Goal: Contribute content: Contribute content

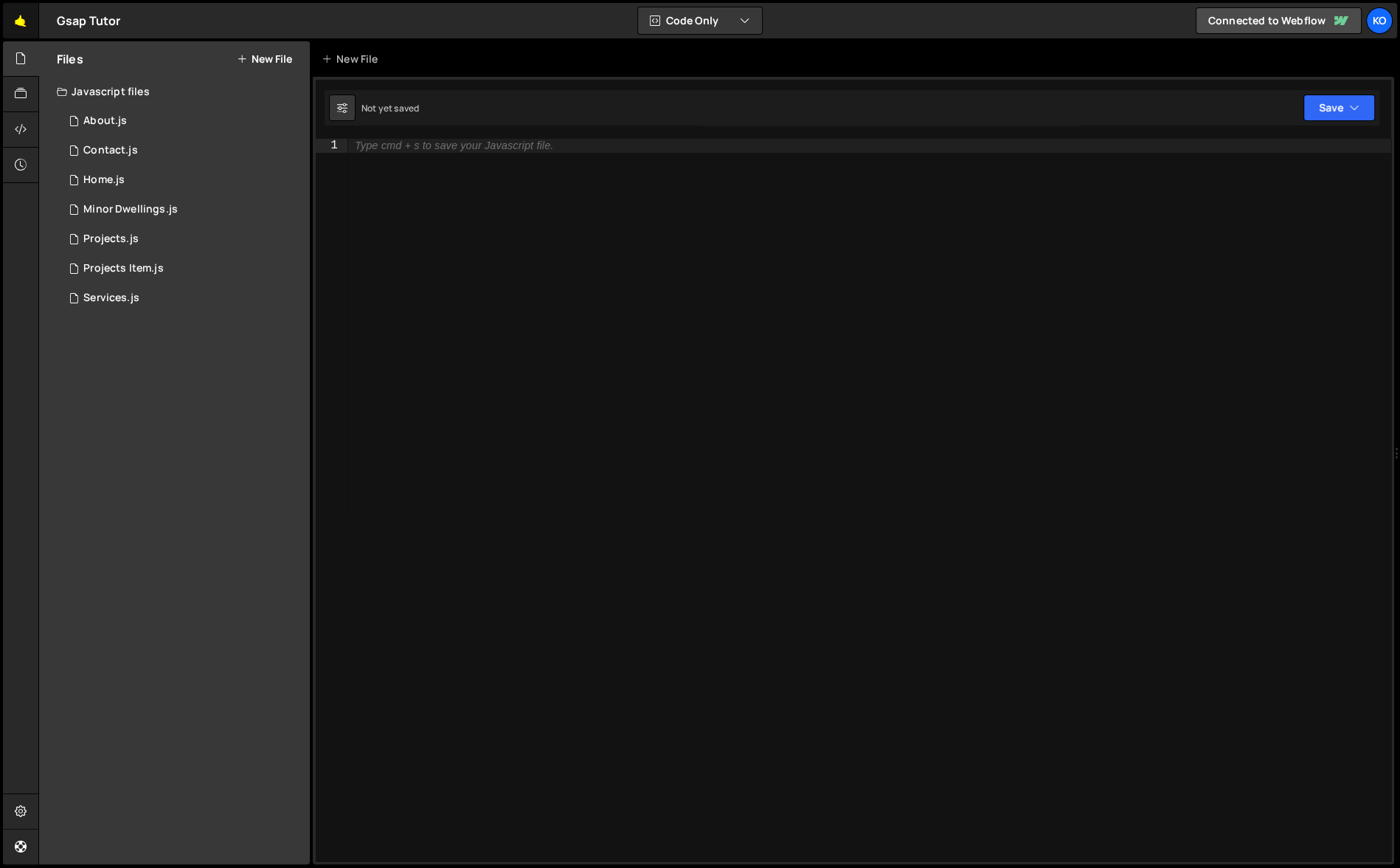
click at [19, 24] on link "🤙" at bounding box center [21, 20] width 36 height 35
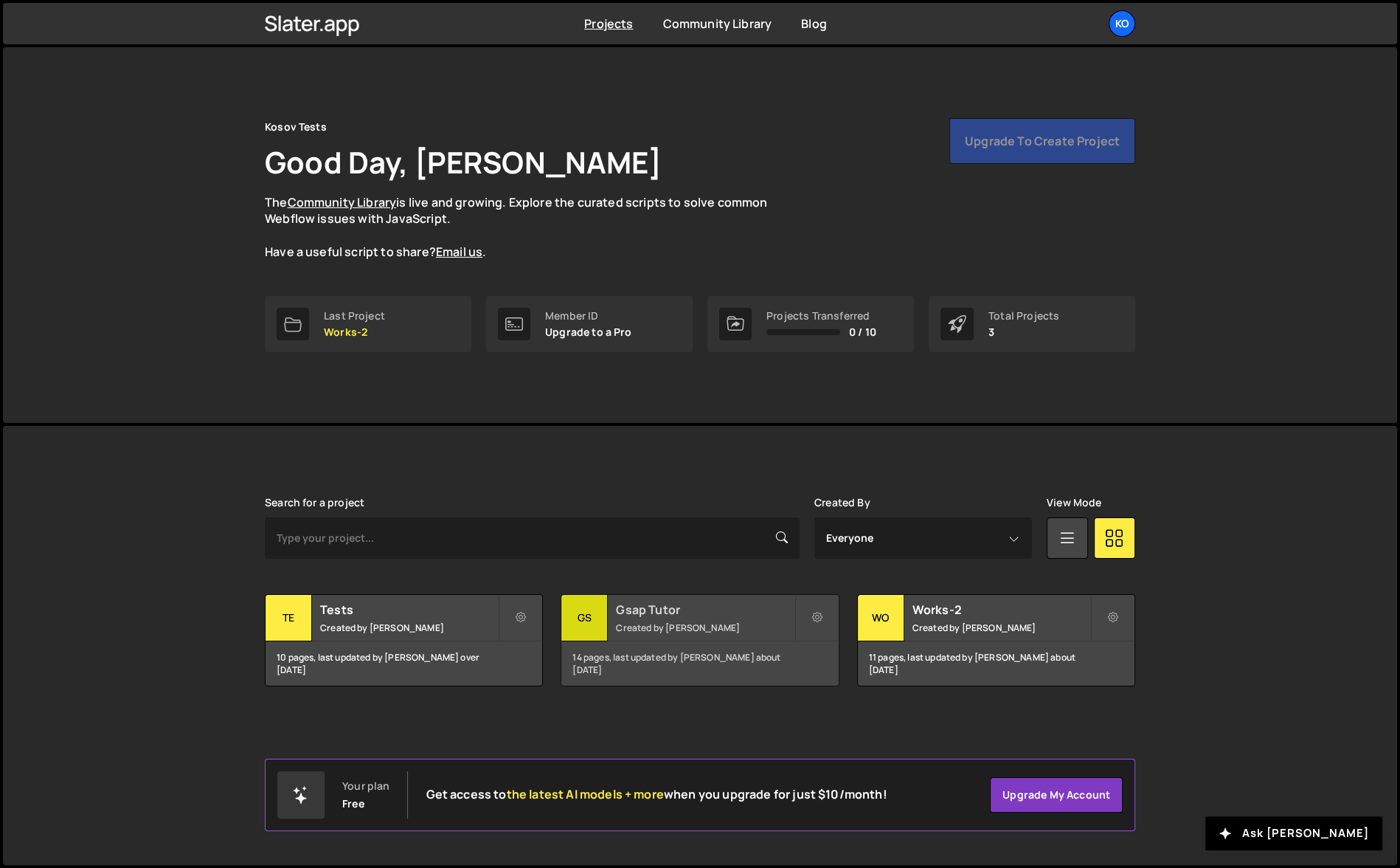
click at [696, 659] on div "14 pages, last updated by [PERSON_NAME] about [DATE]" at bounding box center [700, 663] width 277 height 44
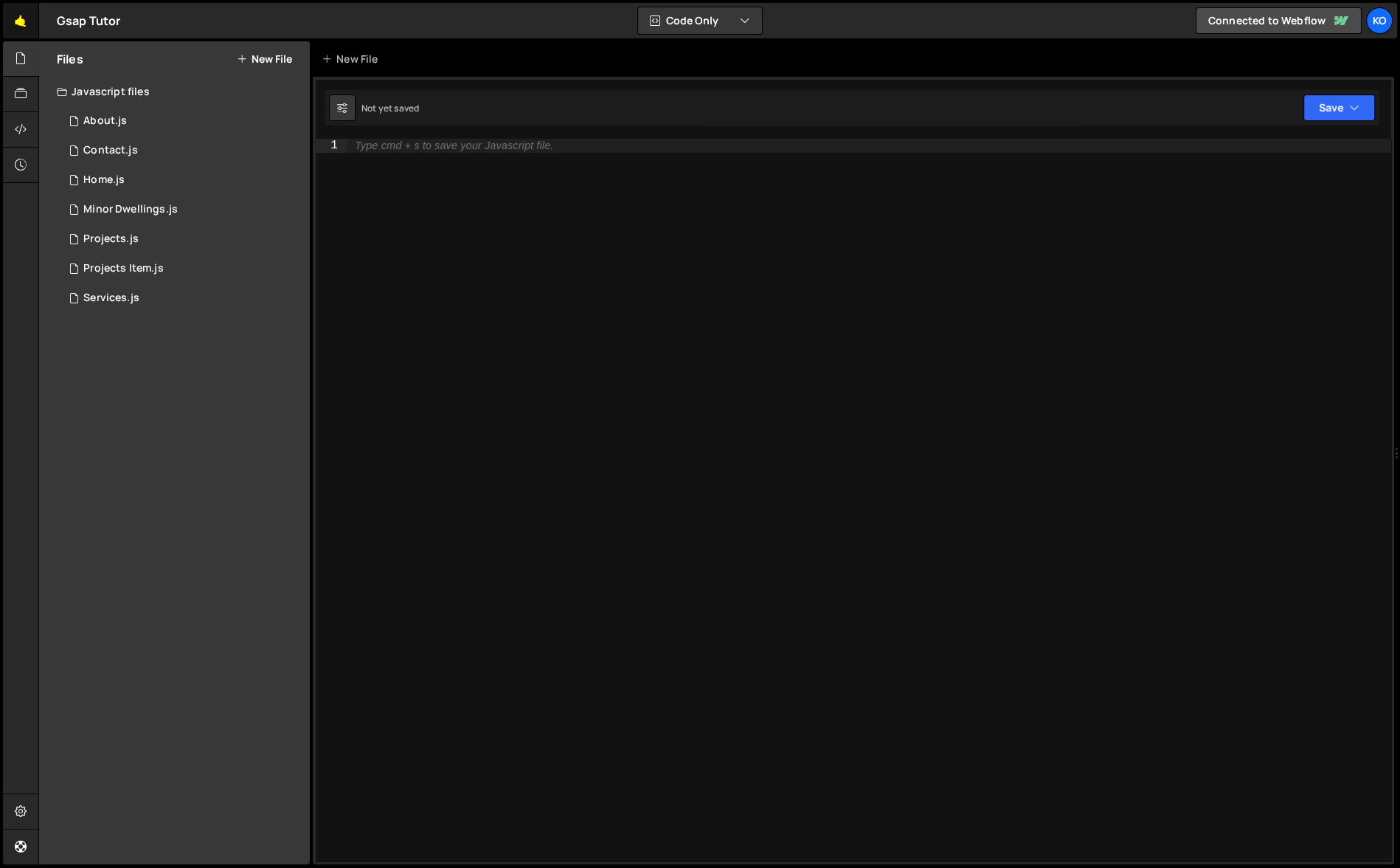
click at [20, 17] on link "🤙" at bounding box center [21, 20] width 36 height 35
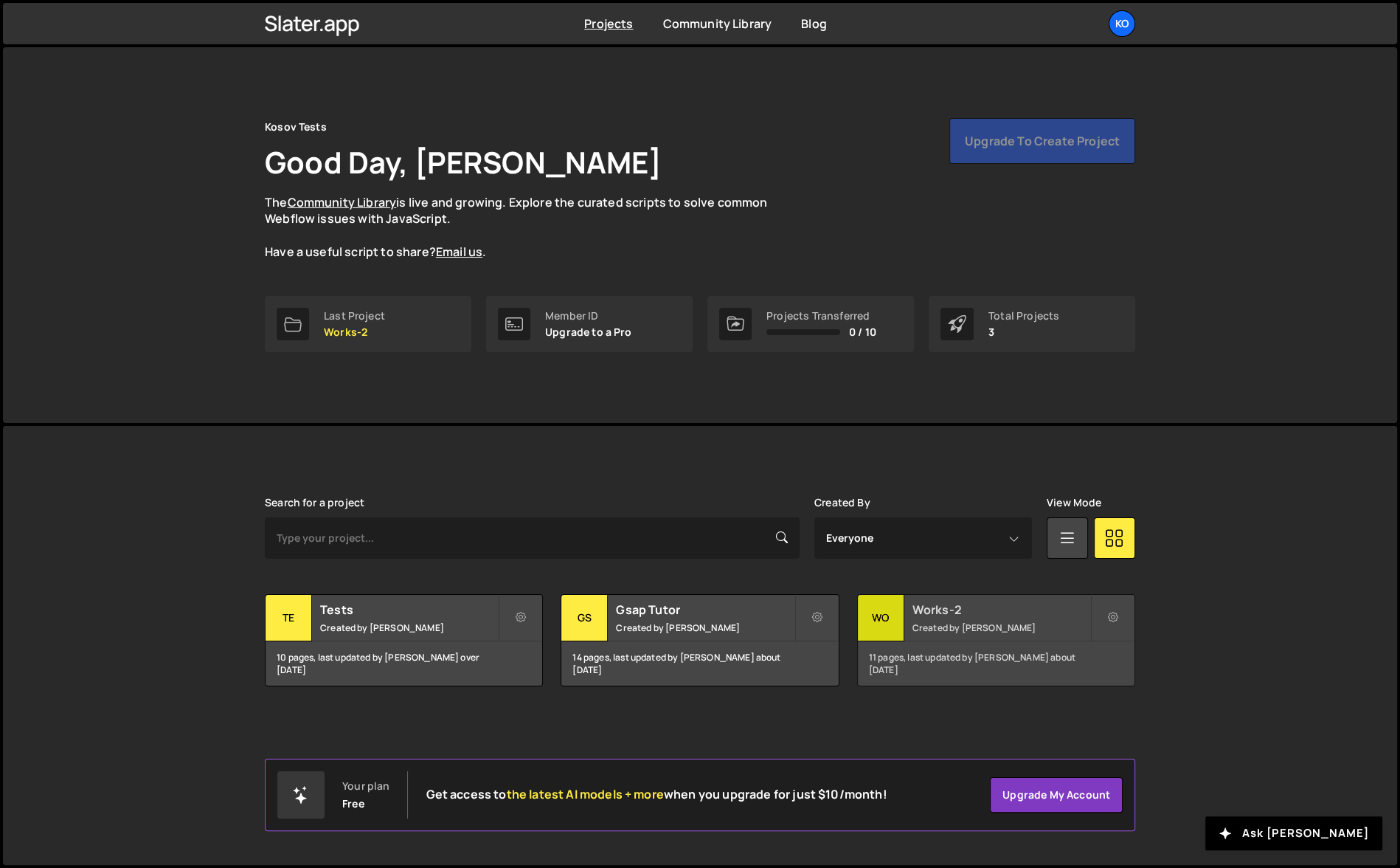
click at [1023, 657] on div "11 pages, last updated by [PERSON_NAME] about [DATE]" at bounding box center [996, 663] width 277 height 44
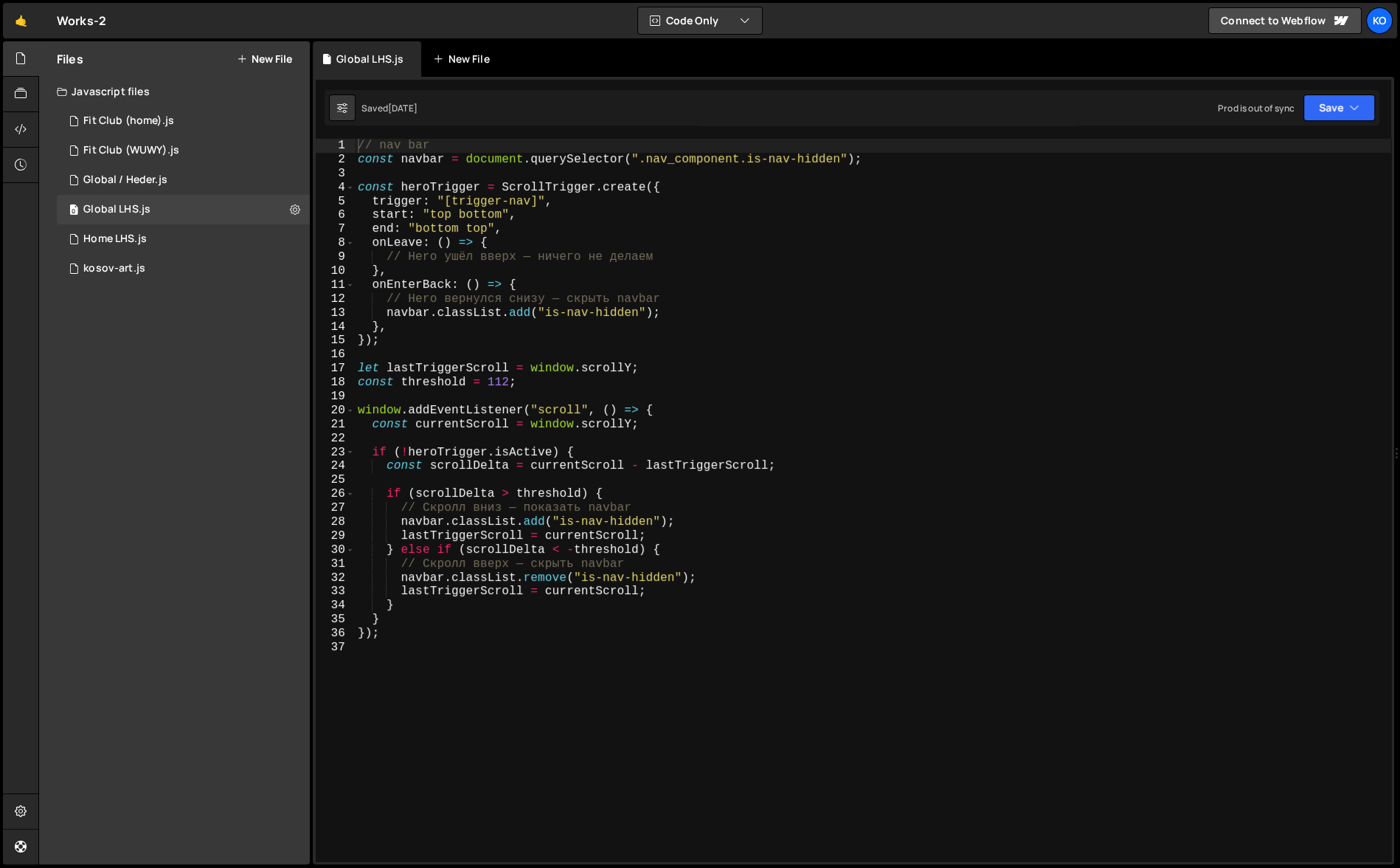
click at [456, 56] on div "New File" at bounding box center [463, 58] width 62 height 14
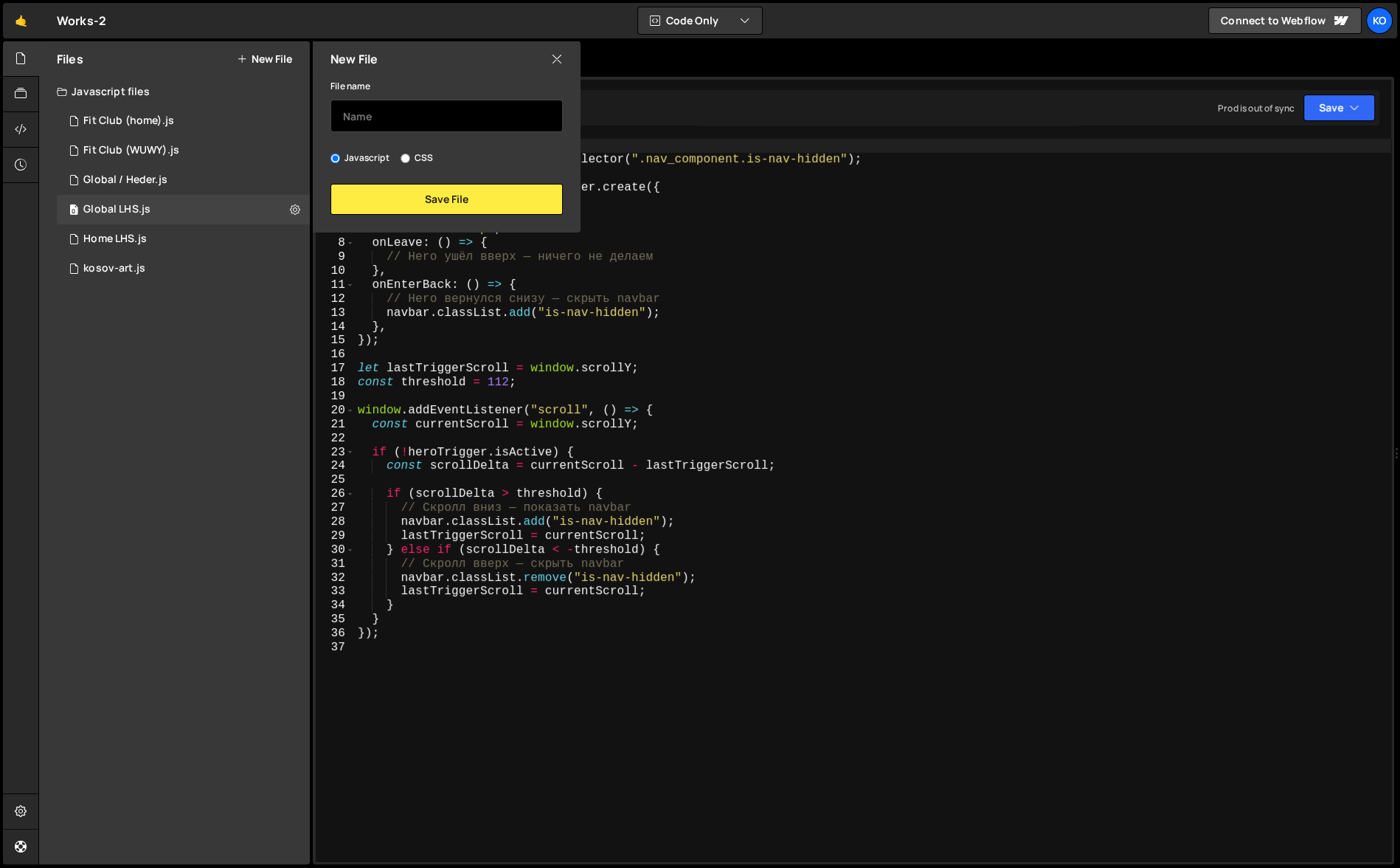
click at [380, 116] on input "text" at bounding box center [446, 116] width 232 height 32
type input "Product LHS"
click at [436, 195] on button "Save File" at bounding box center [446, 199] width 232 height 31
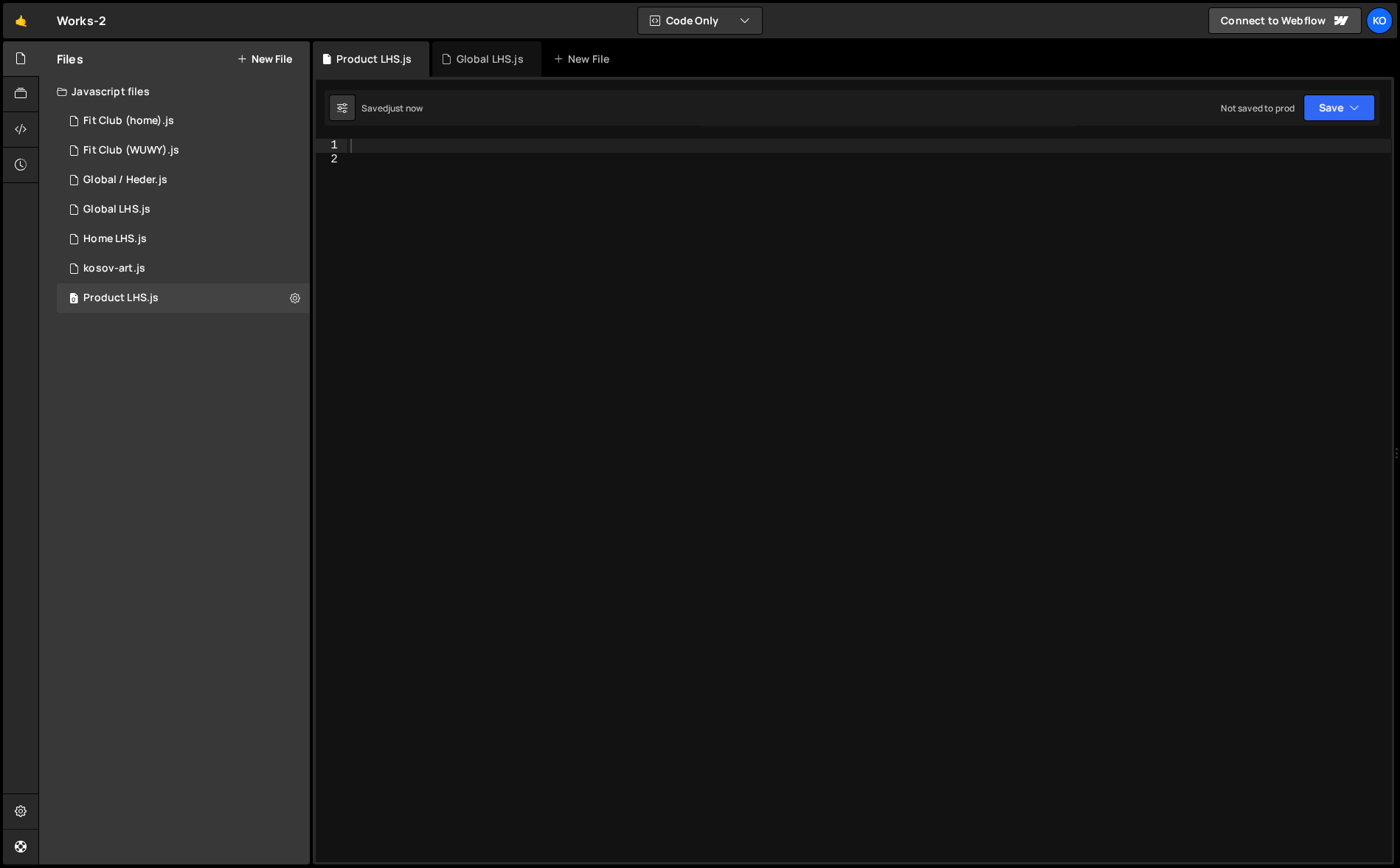
click at [371, 144] on div at bounding box center [869, 514] width 1044 height 751
paste textarea "});"
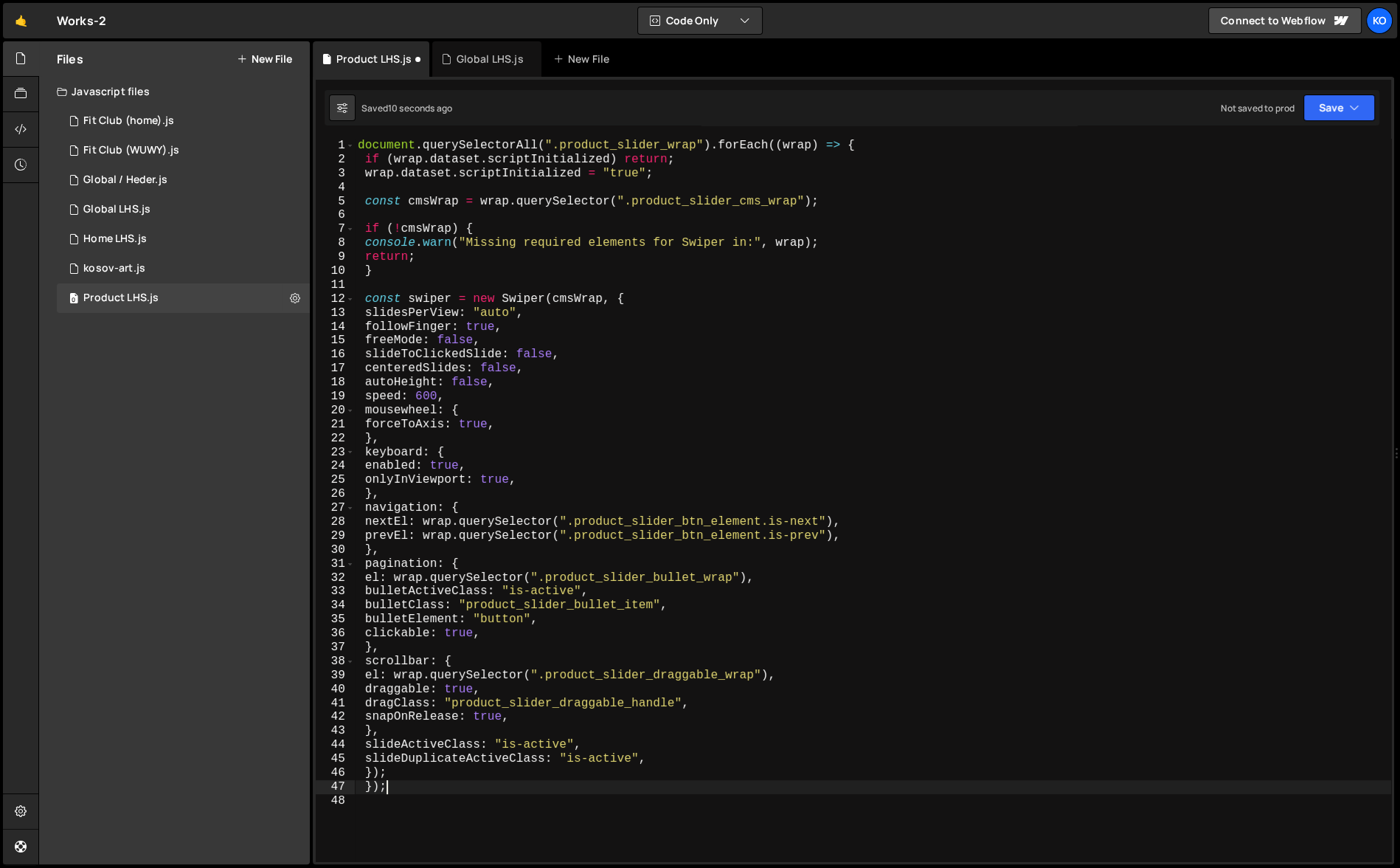
type textarea "});"
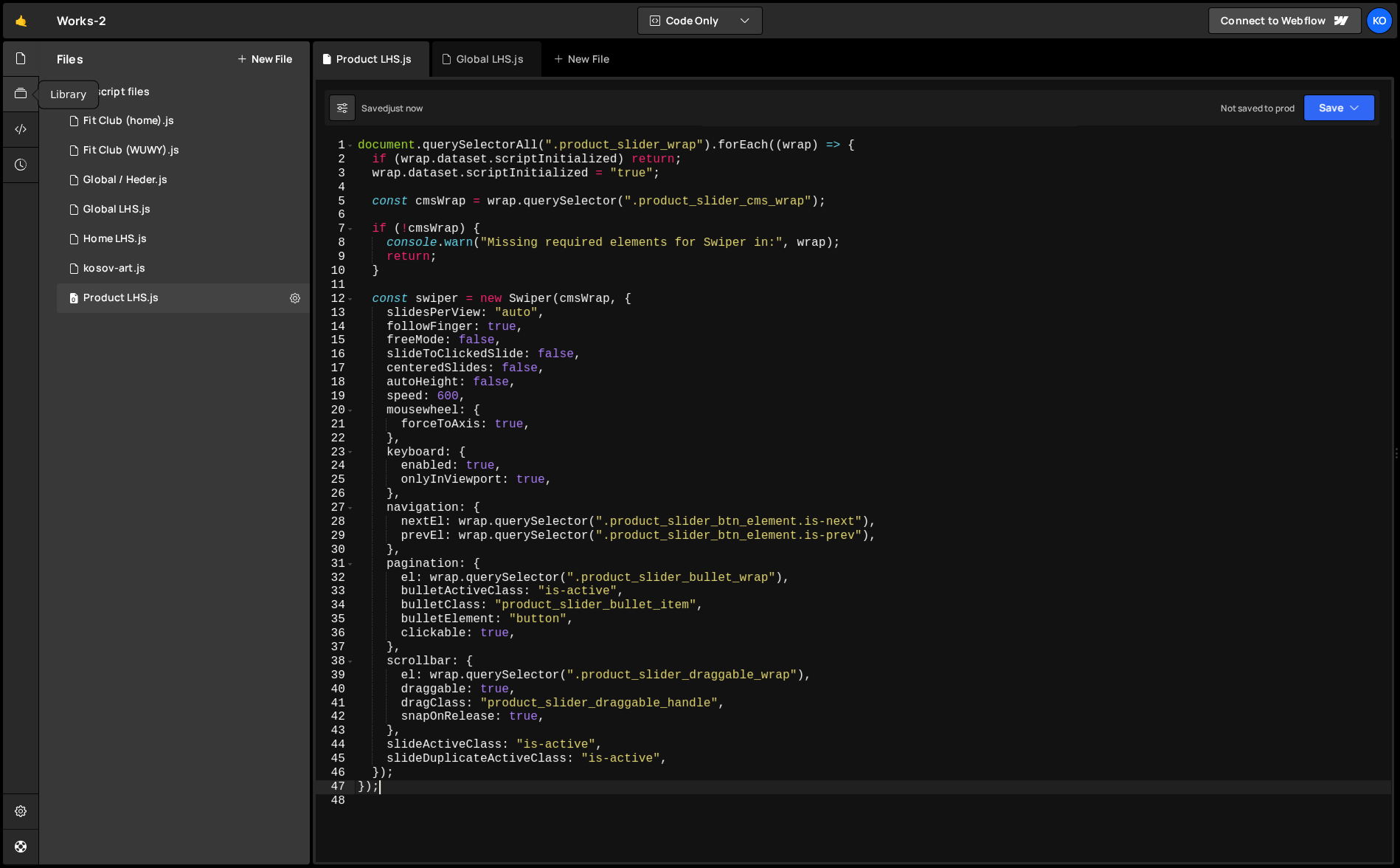
click at [19, 96] on icon at bounding box center [20, 94] width 11 height 16
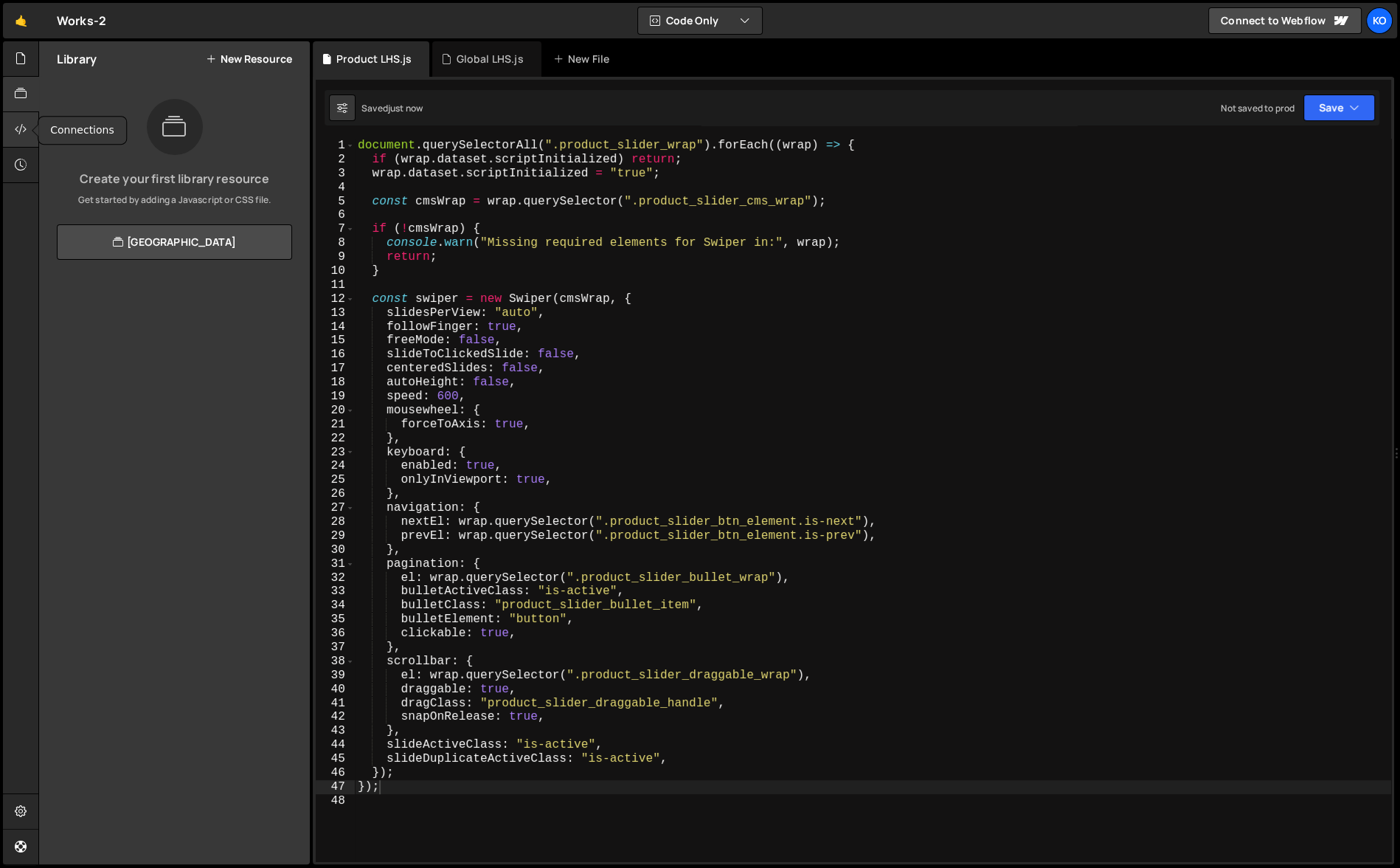
click at [20, 132] on icon at bounding box center [20, 129] width 11 height 16
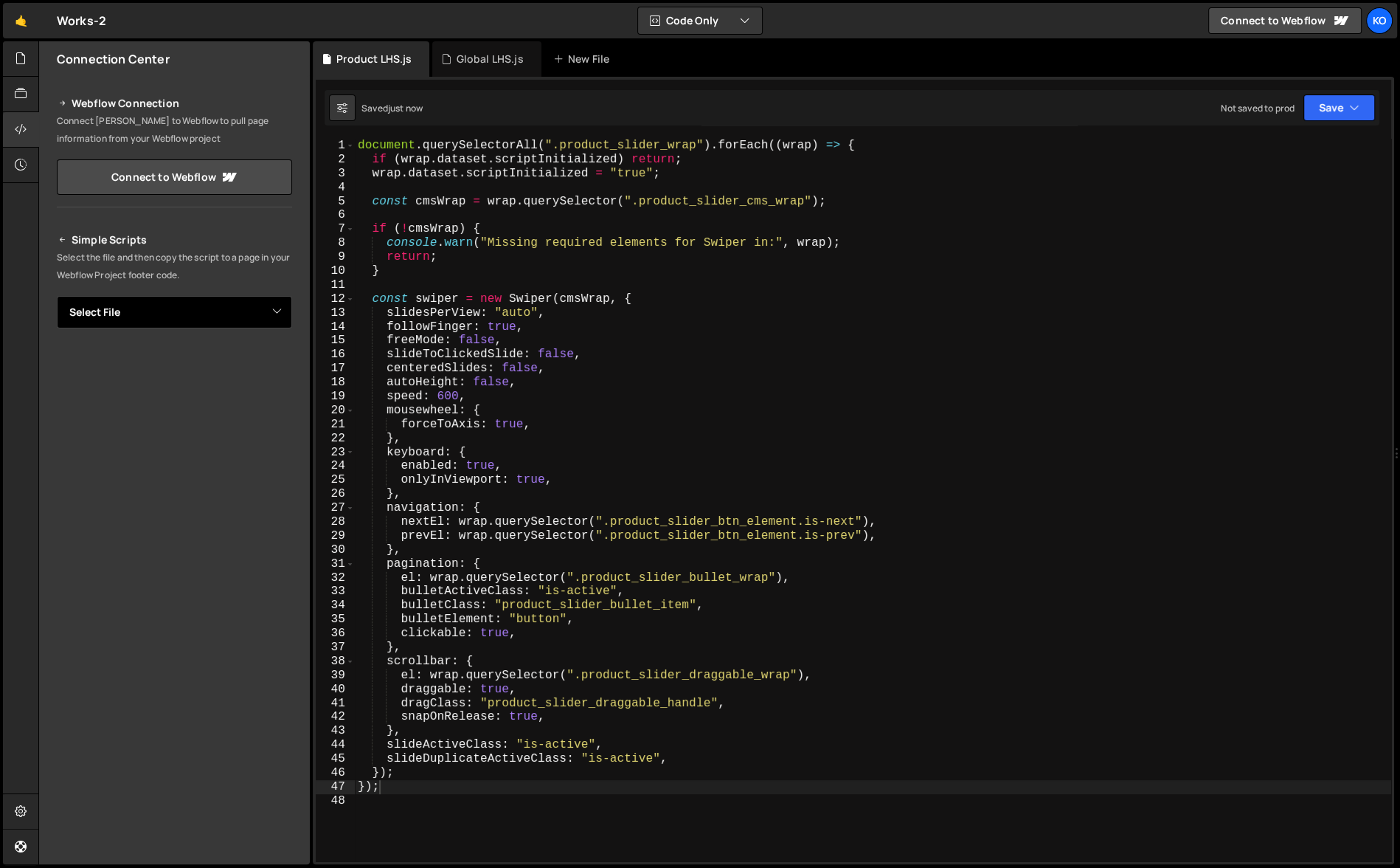
click at [161, 303] on select "Select File Fit Club (home).js Fit Club (WUWY).js Global / Heder.js Global LHS.…" at bounding box center [174, 312] width 235 height 32
select select "45341"
click at [56, 296] on select "Select File Fit Club (home).js Fit Club (WUWY).js Global / Heder.js Global LHS.…" at bounding box center [174, 312] width 235 height 32
click at [242, 362] on button "Copy" at bounding box center [247, 362] width 51 height 31
click at [569, 58] on div "New File" at bounding box center [583, 58] width 62 height 14
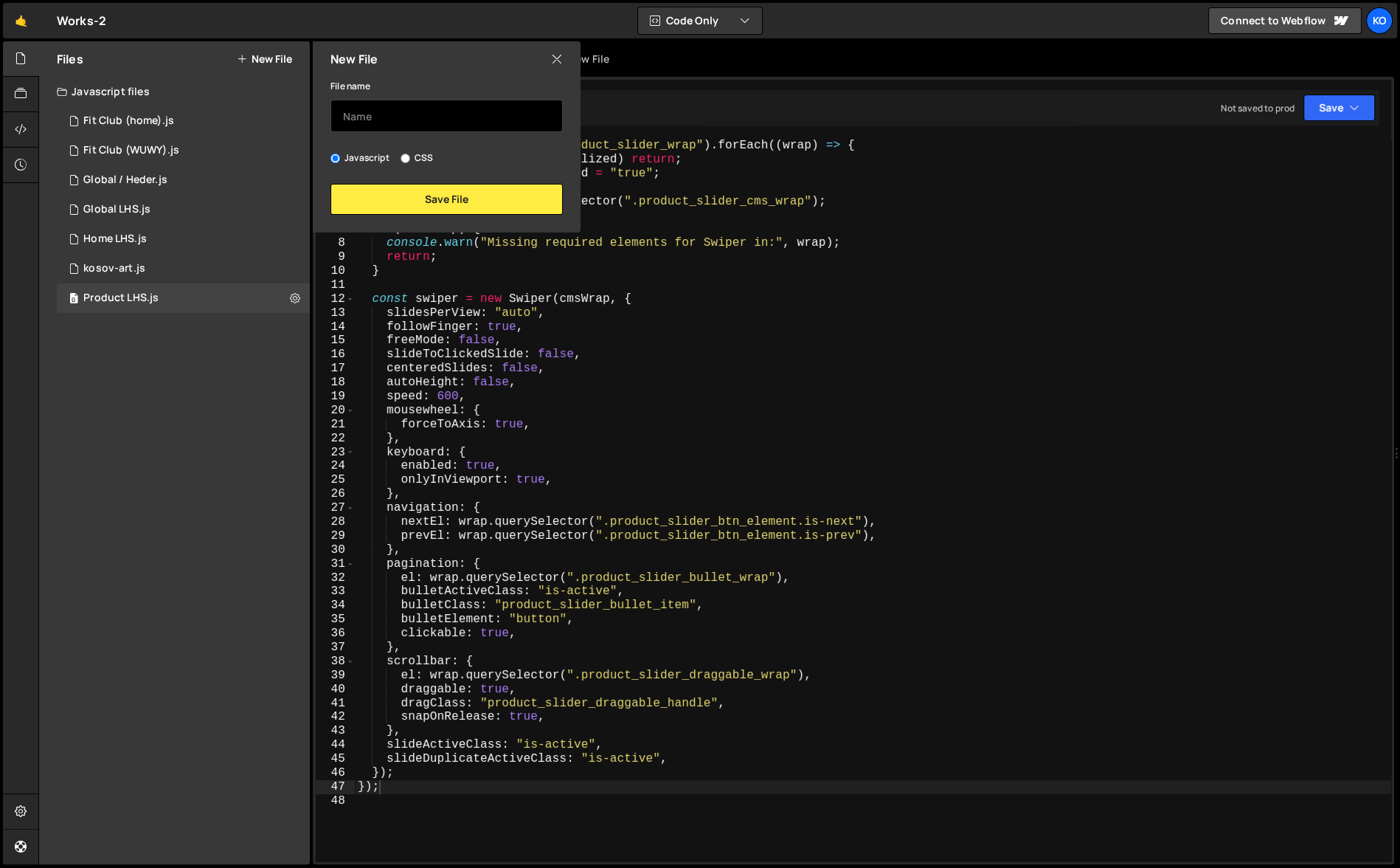
click at [411, 109] on input "text" at bounding box center [446, 116] width 232 height 32
type input "Slider REF"
click at [442, 205] on button "Save File" at bounding box center [446, 199] width 232 height 31
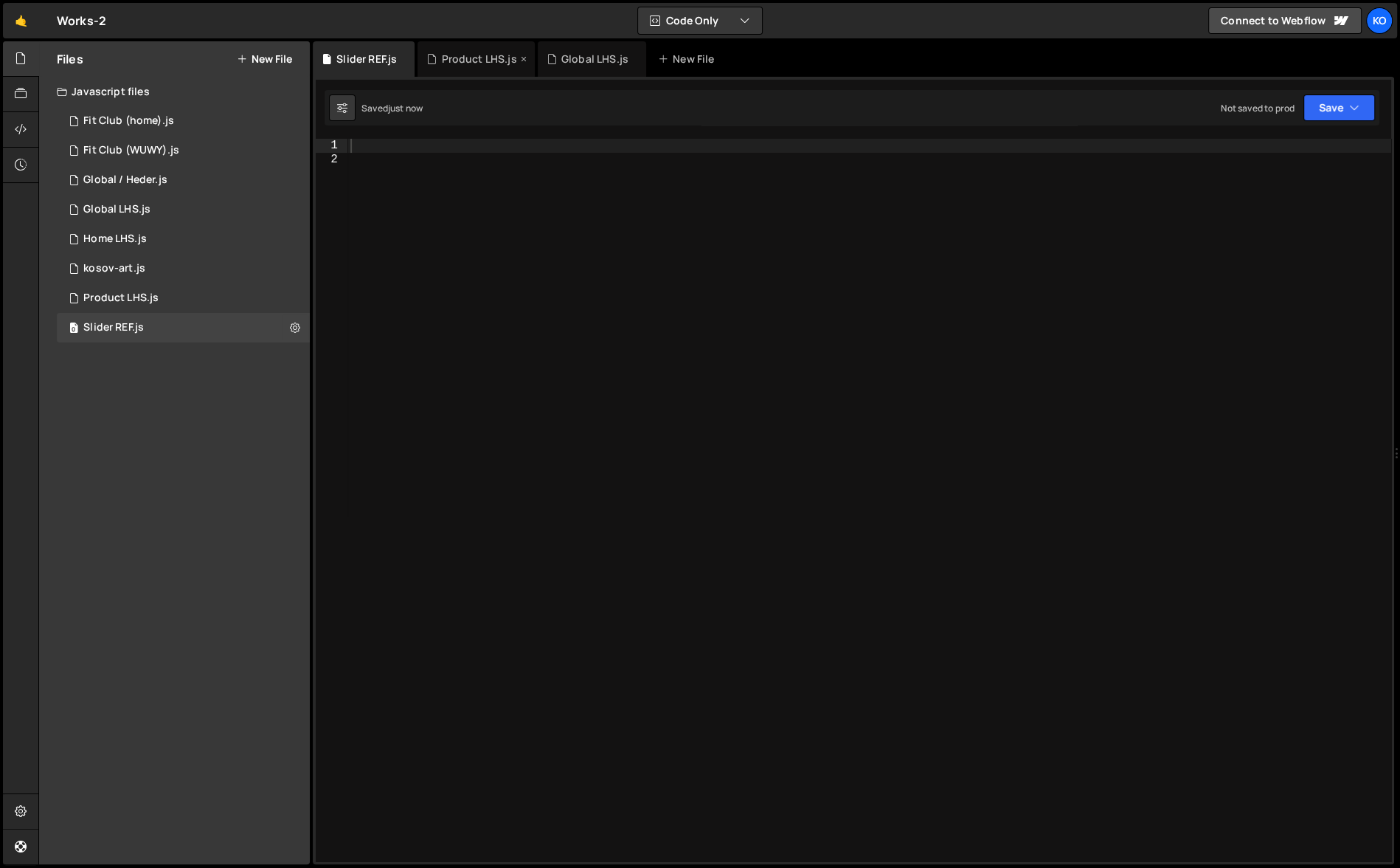
click at [462, 53] on div "Product LHS.js" at bounding box center [478, 58] width 75 height 14
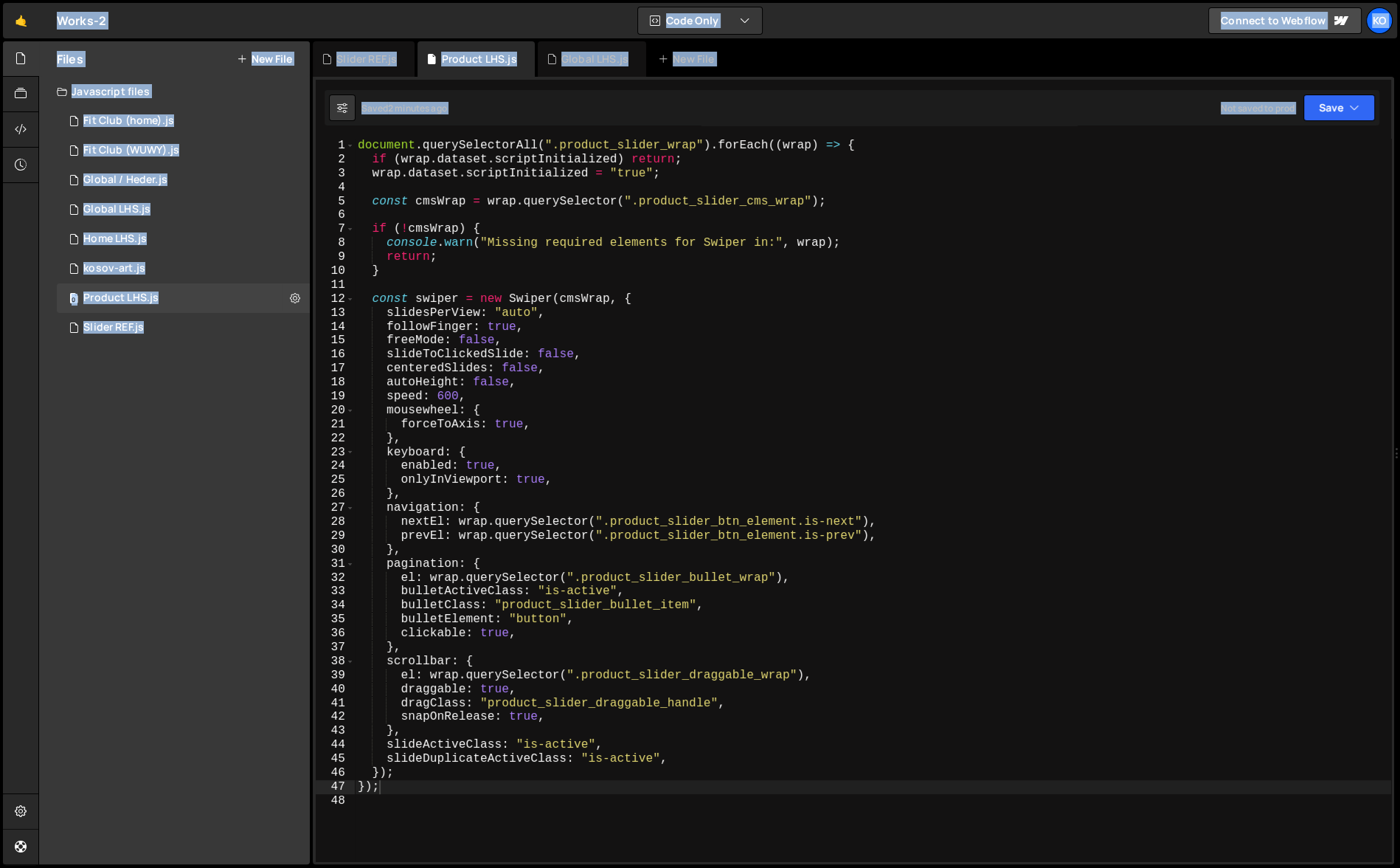
copy body "Lo Ipsumdol Sita Conse Adipisc Elitsed Doeius Temp in u lab... Etd mag aliquae …"
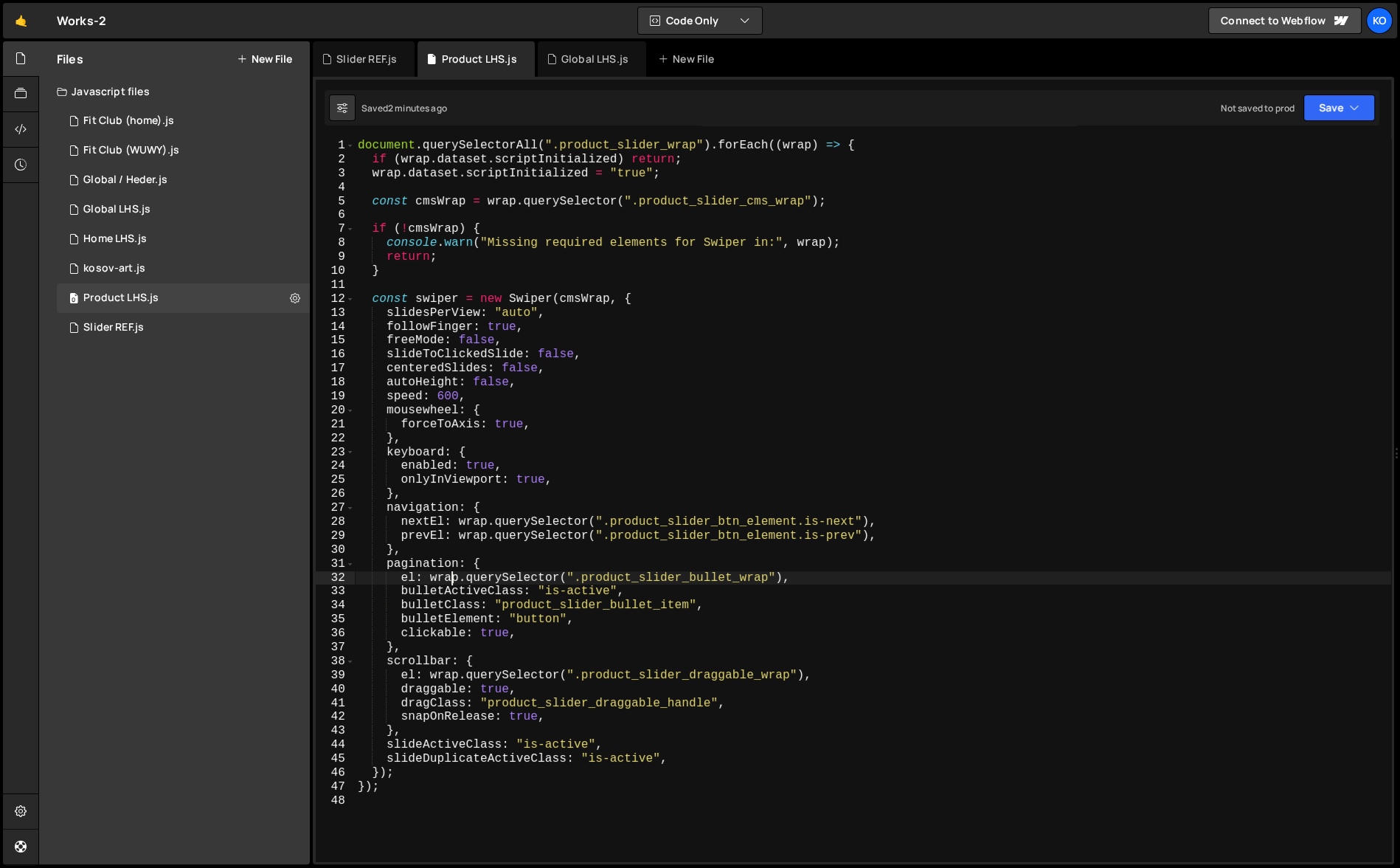
click at [449, 576] on div "document . querySelectorAll ( ".product_slider_wrap" ) . forEach (( wrap ) => {…" at bounding box center [873, 514] width 1036 height 751
type textarea "});"
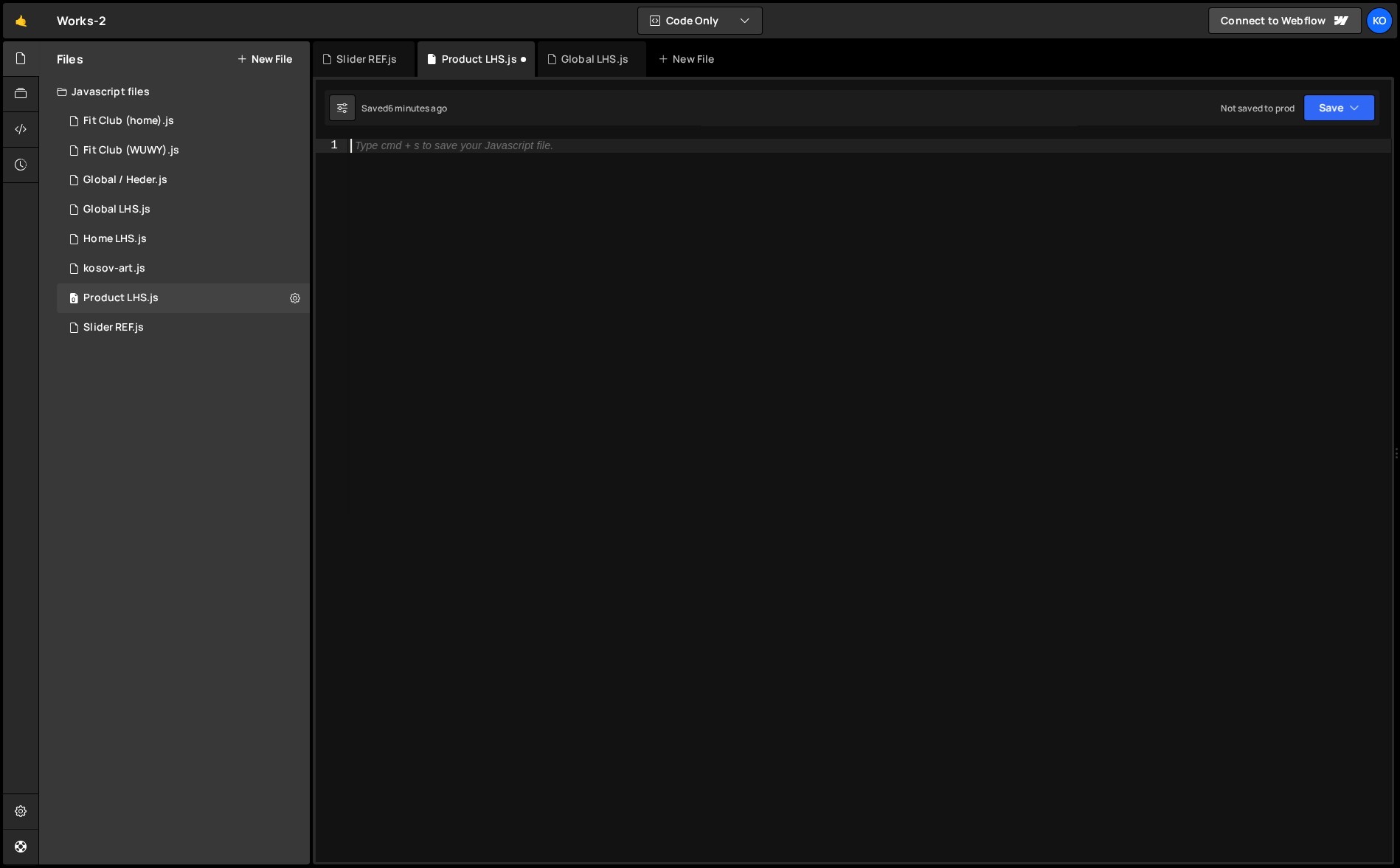
paste textarea "</script>"
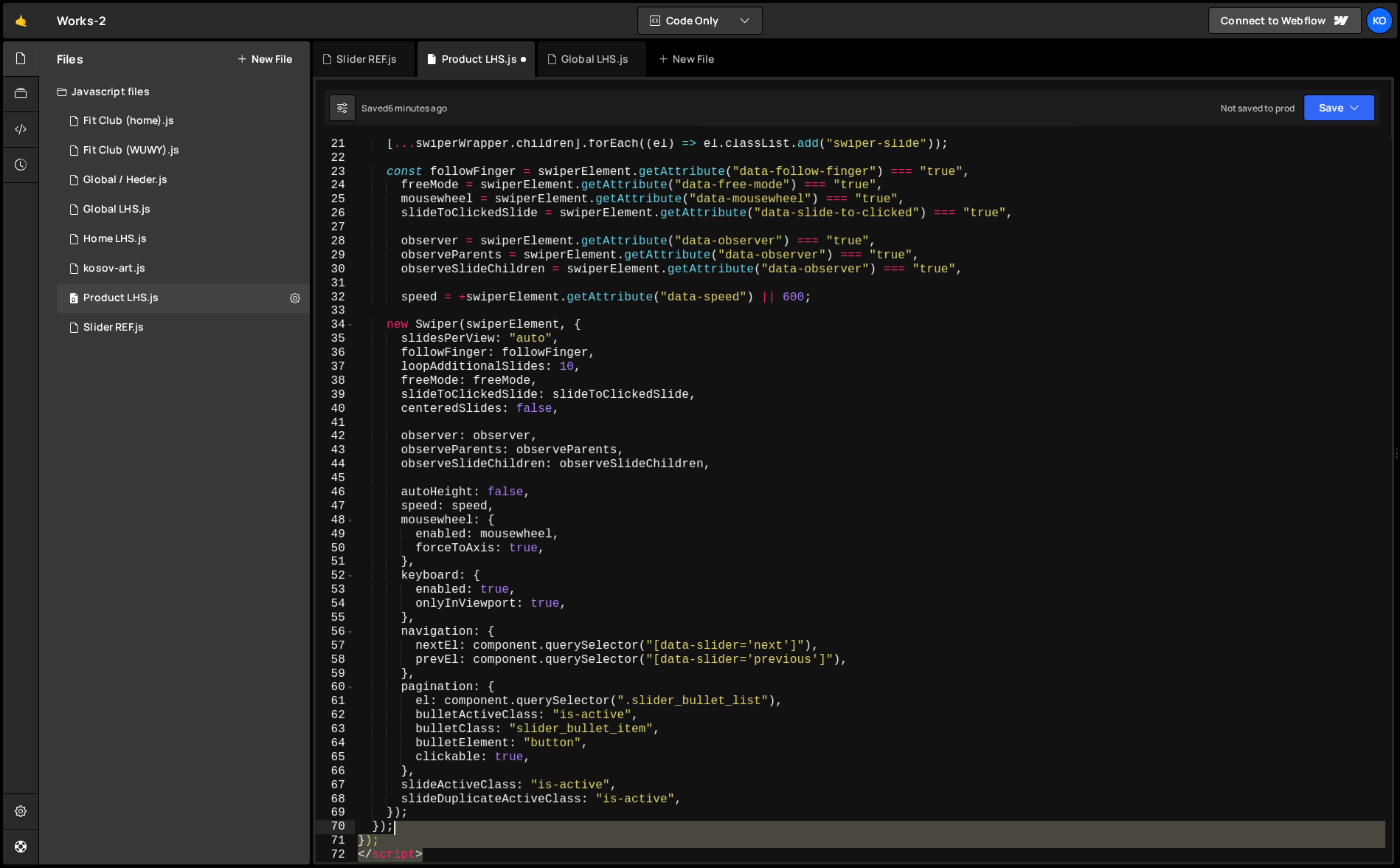
click at [452, 828] on div "[ ... swiperWrapper . children ] . forEach (( el ) => el . classList . add ( "s…" at bounding box center [870, 513] width 1030 height 751
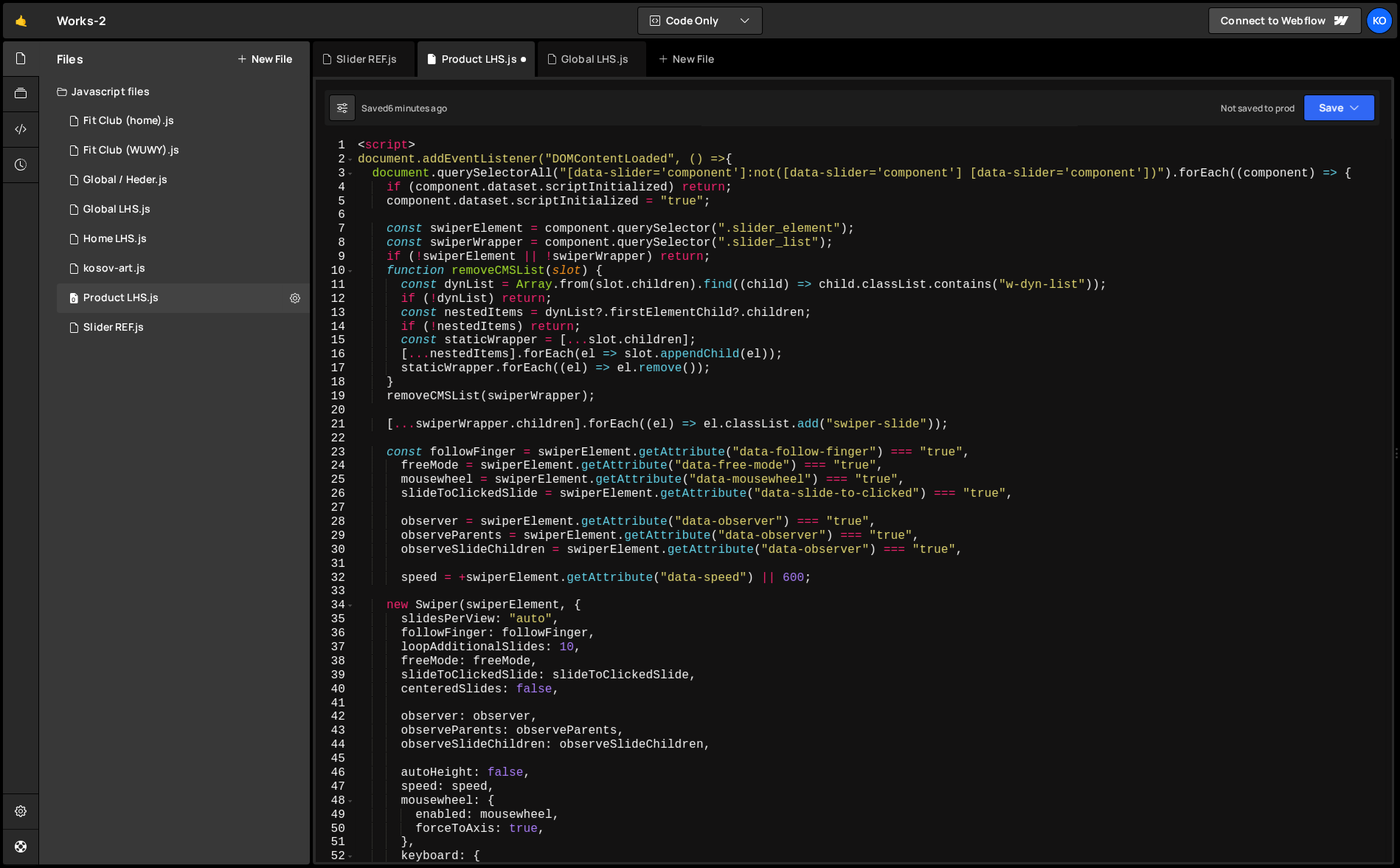
scroll to position [0, 0]
click at [746, 159] on div "< script > document.addEventListener("DOMContentLoaded", () => { document . que…" at bounding box center [870, 514] width 1030 height 751
type textarea "<script> document.addEventListener("DOMContentLoaded", () => {"
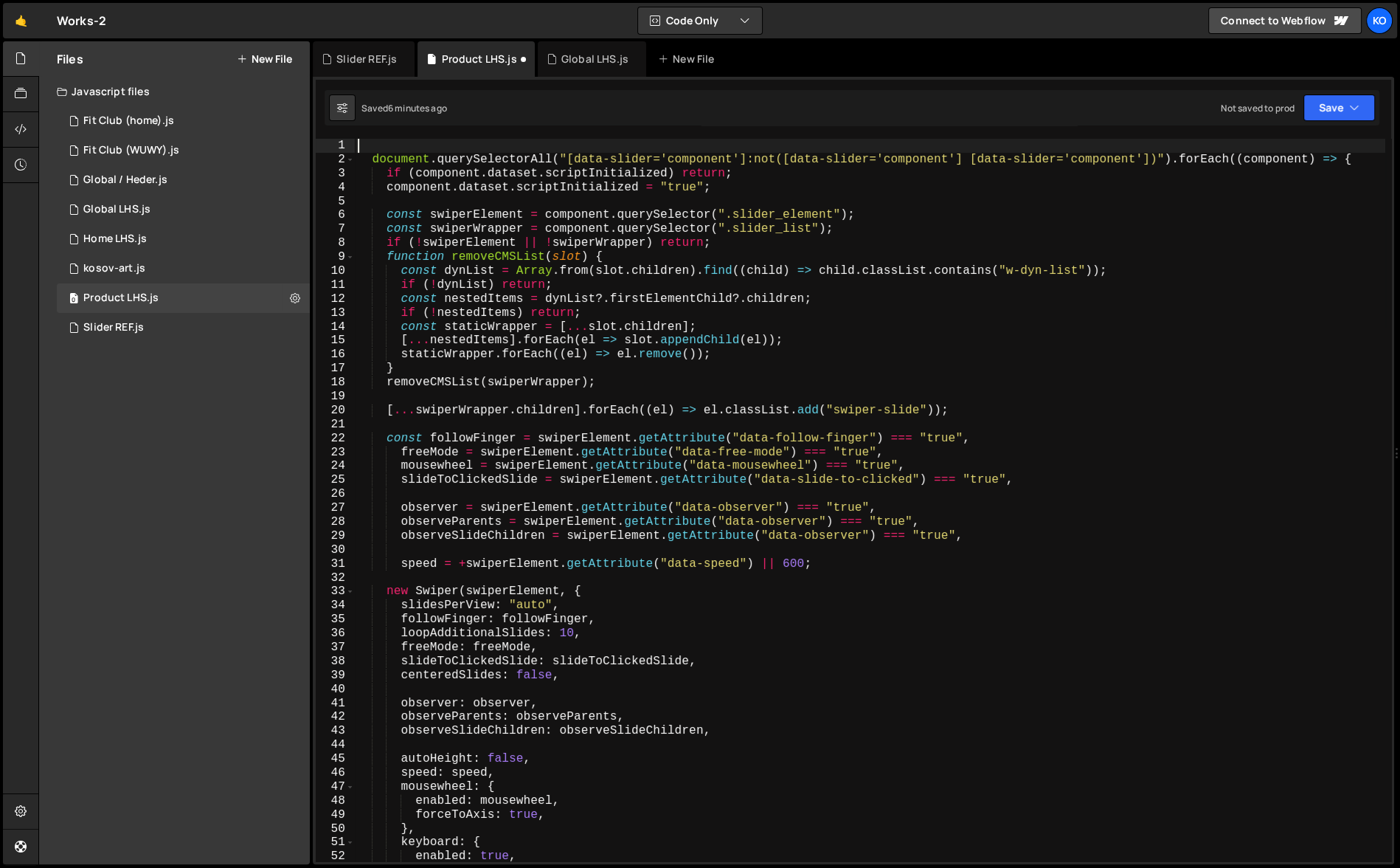
type textarea "document.querySelectorAll("[data-slider='component']:not([data-slider='componen…"
click at [686, 159] on div "document . querySelectorAll ( "[data-slider='component']:not([data-slider='comp…" at bounding box center [870, 514] width 1030 height 751
click at [371, 161] on div "document . querySelectorAll ( "[data-slider='product']:not([data-slider='compon…" at bounding box center [870, 514] width 1030 height 751
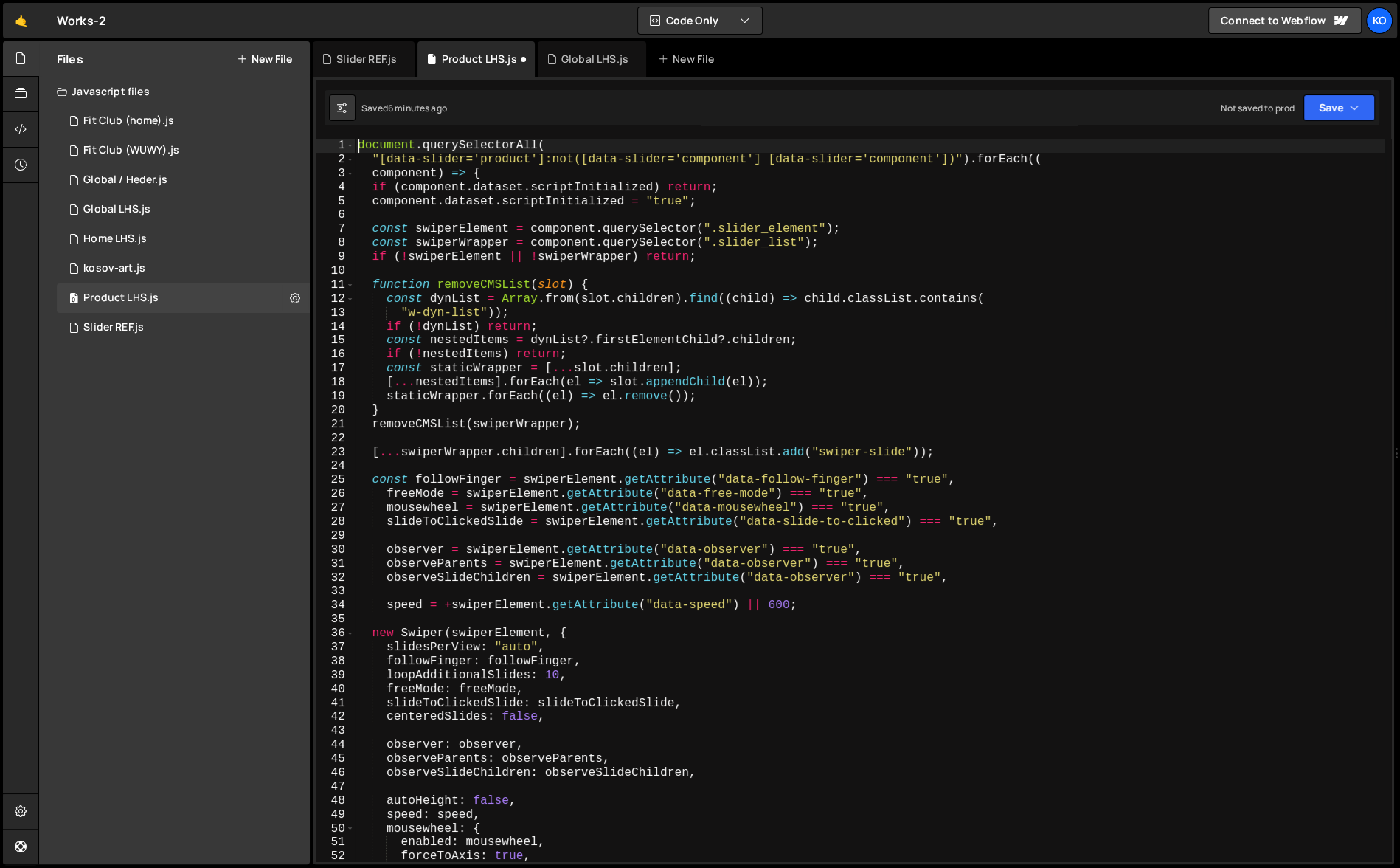
scroll to position [0, 11]
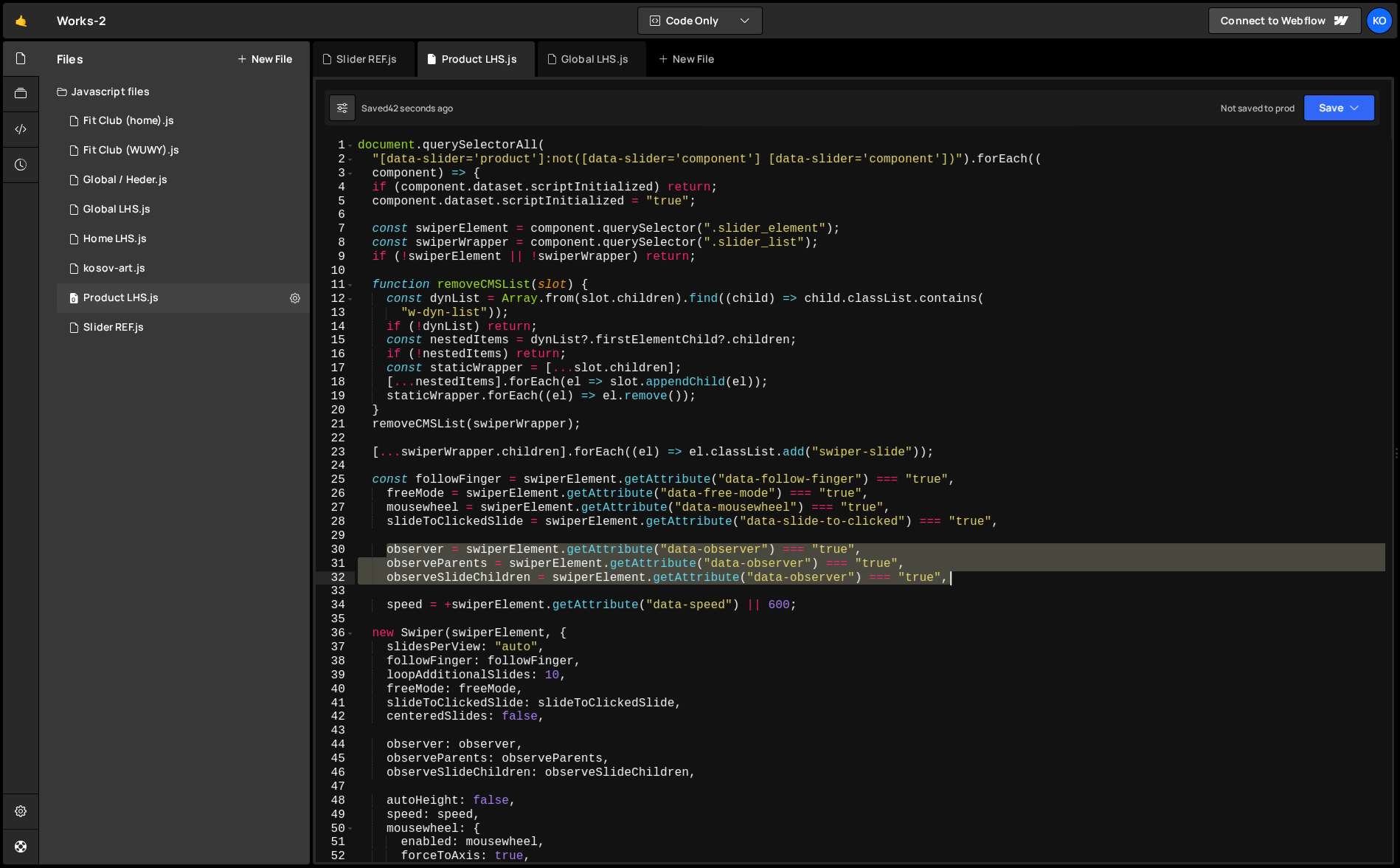
drag, startPoint x: 388, startPoint y: 550, endPoint x: 973, endPoint y: 576, distance: 585.6
click at [973, 576] on div "document . querySelectorAll ( "[data-slider='product']:not([data-slider='compon…" at bounding box center [870, 514] width 1030 height 751
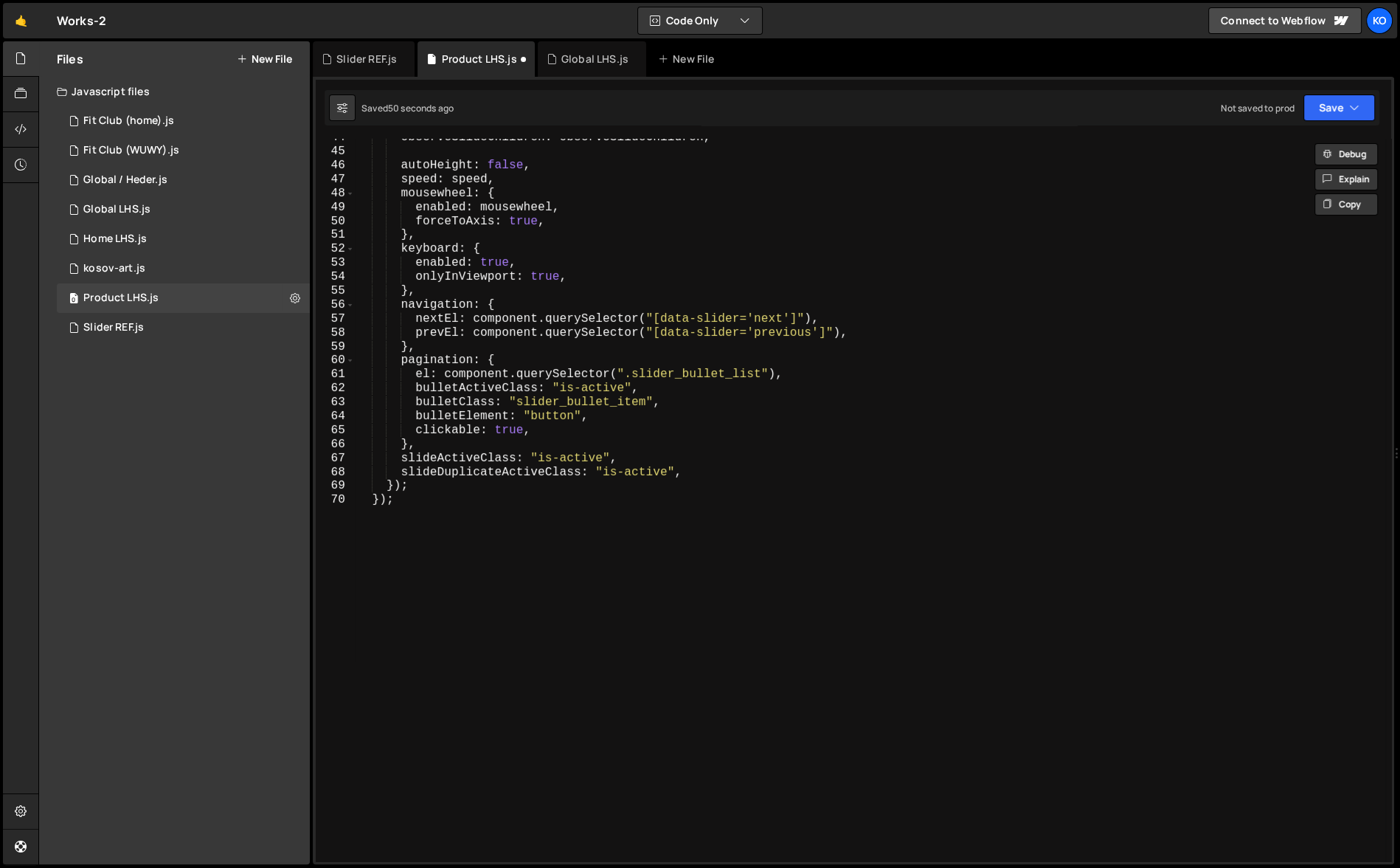
scroll to position [606, 0]
type textarea "}); </script>"
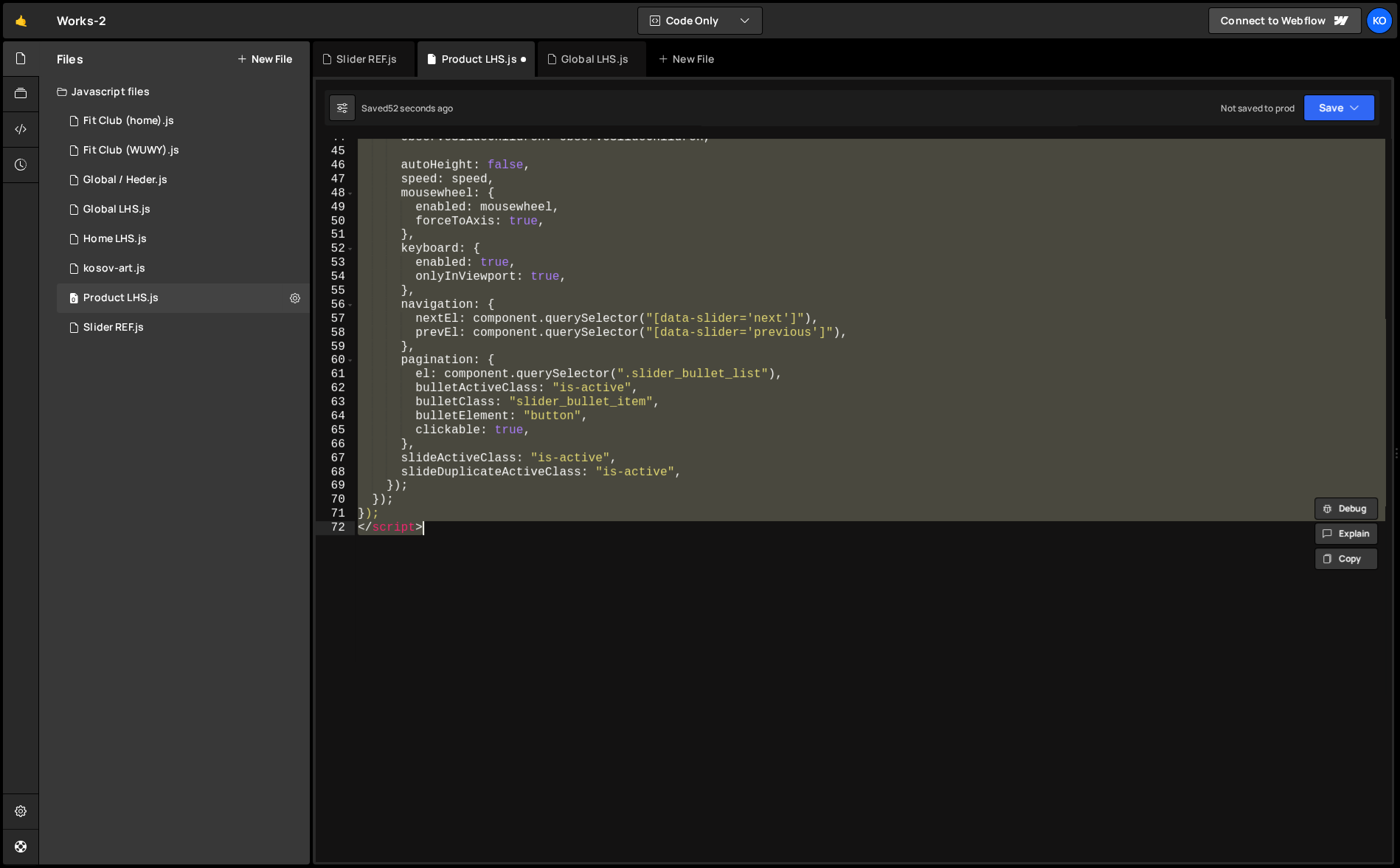
scroll to position [0, 0]
